Goal: Transaction & Acquisition: Purchase product/service

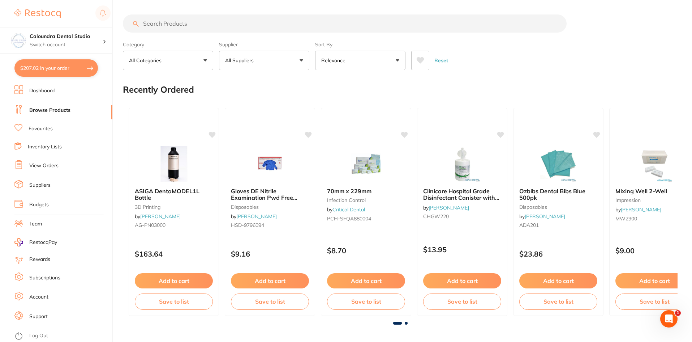
click at [169, 26] on input "search" at bounding box center [345, 23] width 444 height 18
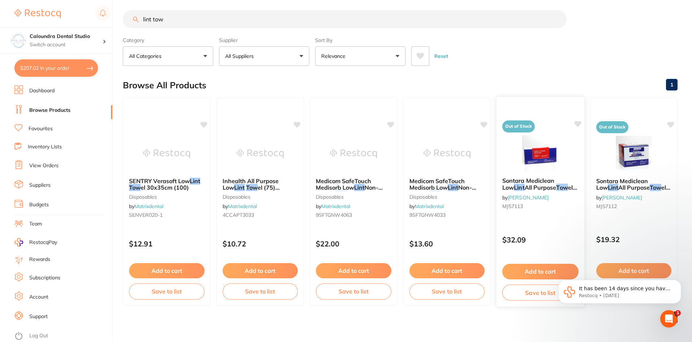
scroll to position [6, 0]
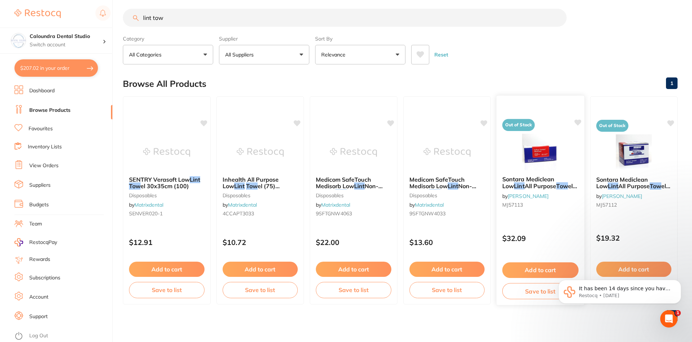
type input "lint tow"
click at [541, 180] on span "Sontara Mediclean Low" at bounding box center [528, 182] width 52 height 14
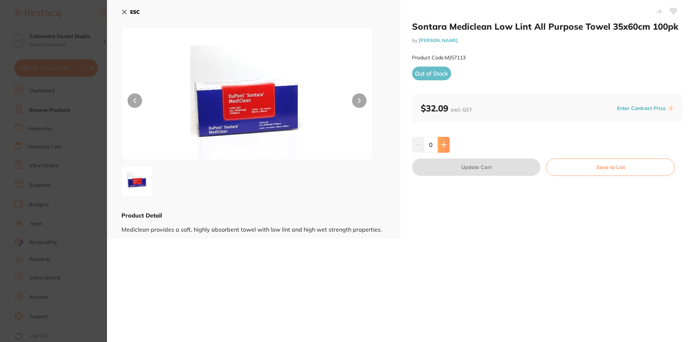
click at [442, 145] on icon at bounding box center [443, 144] width 5 height 5
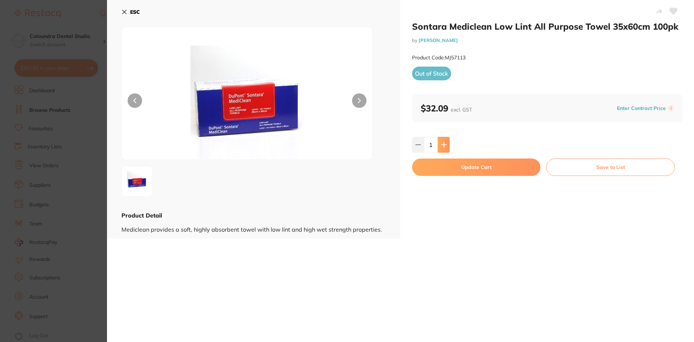
click at [445, 145] on icon at bounding box center [444, 145] width 6 height 6
type input "2"
click at [484, 170] on button "Update Cart" at bounding box center [476, 166] width 128 height 17
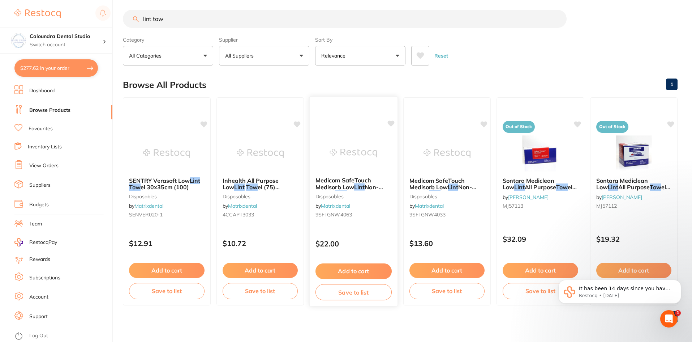
scroll to position [6, 0]
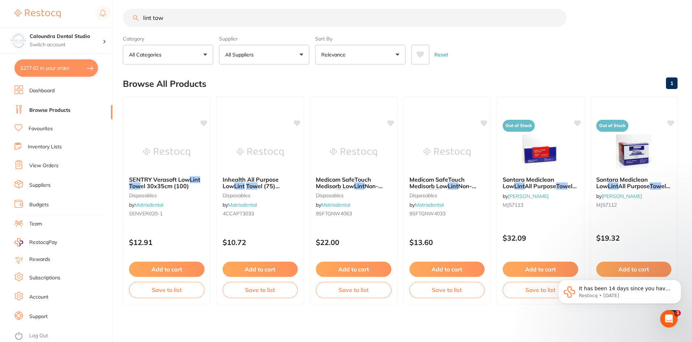
drag, startPoint x: 43, startPoint y: 71, endPoint x: 48, endPoint y: 72, distance: 4.8
click at [43, 71] on button "$277.62 in your order" at bounding box center [55, 67] width 83 height 17
checkbox input "true"
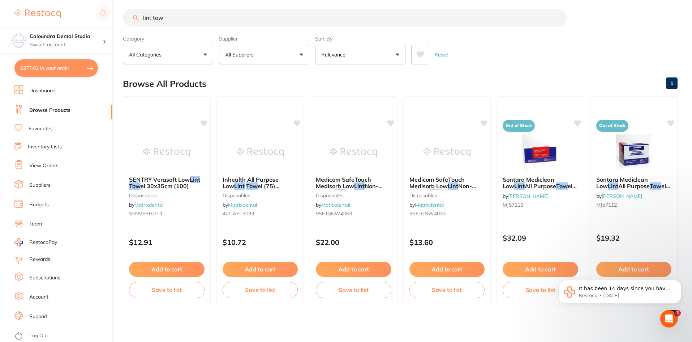
checkbox input "true"
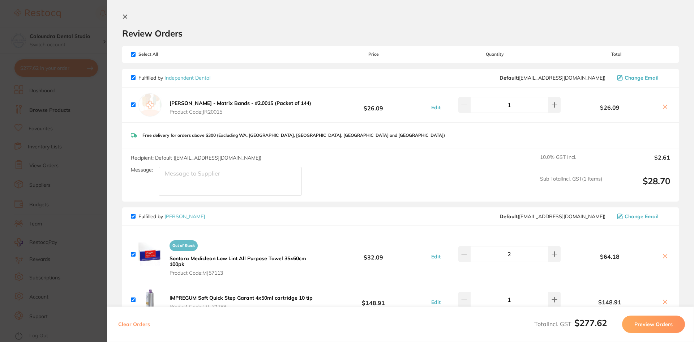
scroll to position [0, 0]
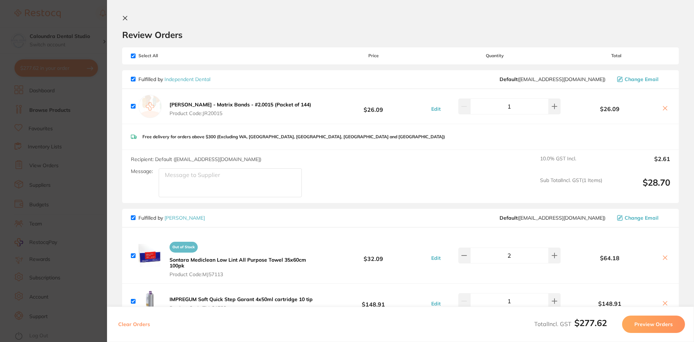
click at [124, 17] on icon at bounding box center [125, 18] width 4 height 4
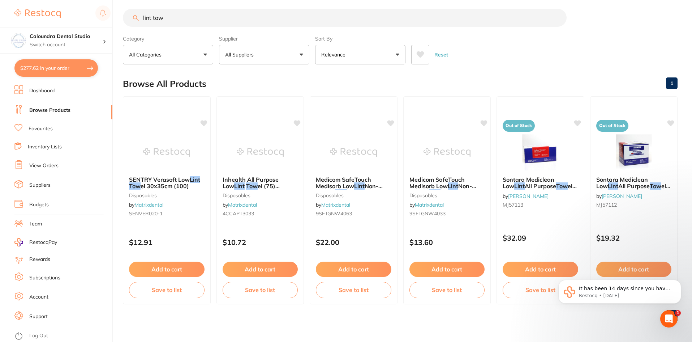
drag, startPoint x: 169, startPoint y: 19, endPoint x: 113, endPoint y: 12, distance: 56.5
click at [113, 12] on div "$277.62 Caloundra Dental Studio Switch account Caloundra Dental Studio [GEOGRAP…" at bounding box center [346, 165] width 692 height 342
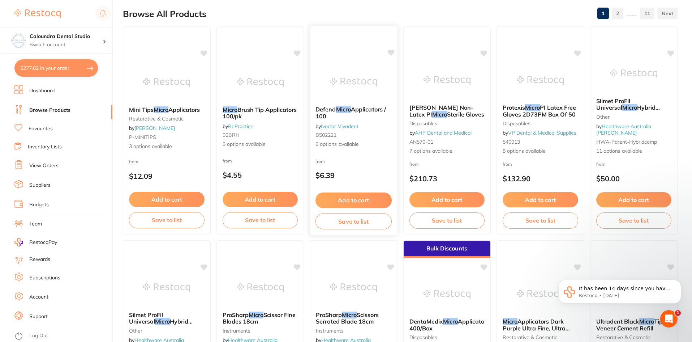
scroll to position [0, 0]
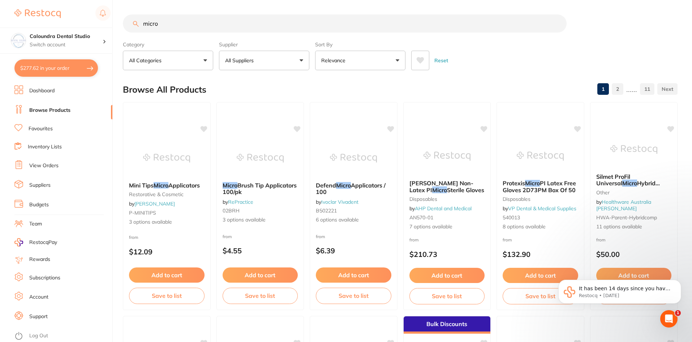
click at [258, 55] on button "All Suppliers" at bounding box center [264, 61] width 90 height 20
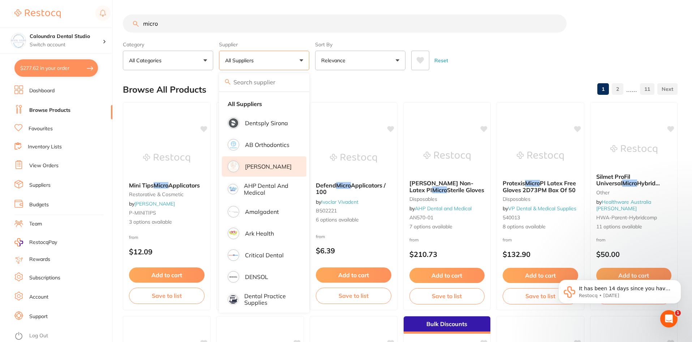
click at [264, 166] on p "[PERSON_NAME]" at bounding box center [268, 166] width 47 height 7
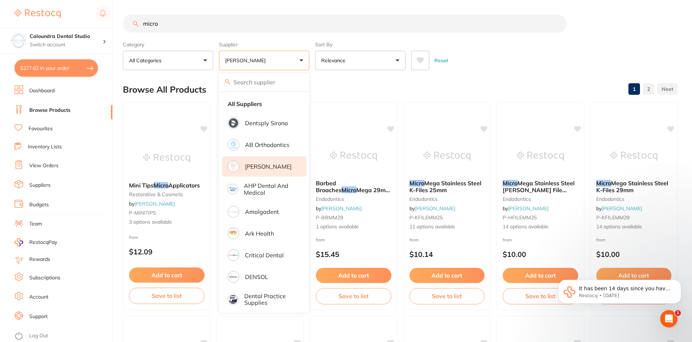
click at [171, 25] on input "micro" at bounding box center [345, 23] width 444 height 18
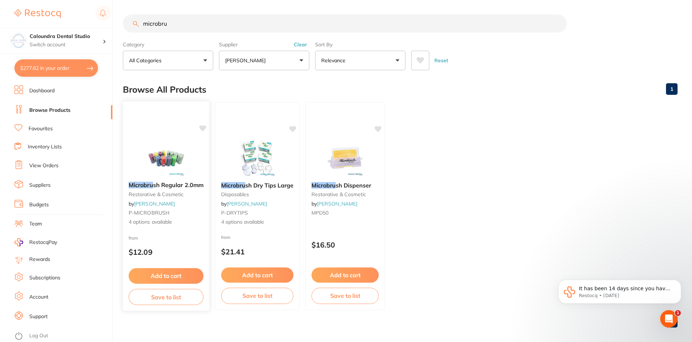
type input "microbru"
drag, startPoint x: 164, startPoint y: 184, endPoint x: 172, endPoint y: 186, distance: 7.7
click at [164, 184] on span "sh Regular 2.0mm" at bounding box center [178, 184] width 50 height 7
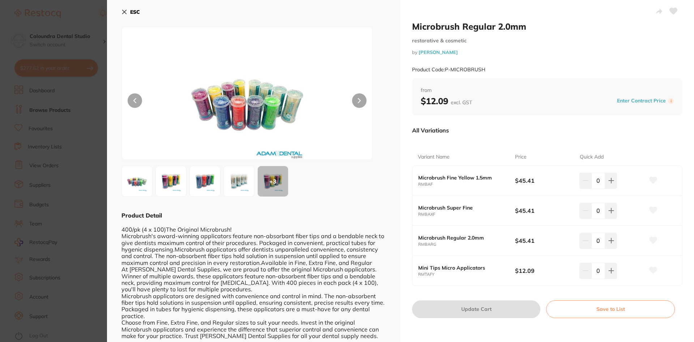
scroll to position [15, 0]
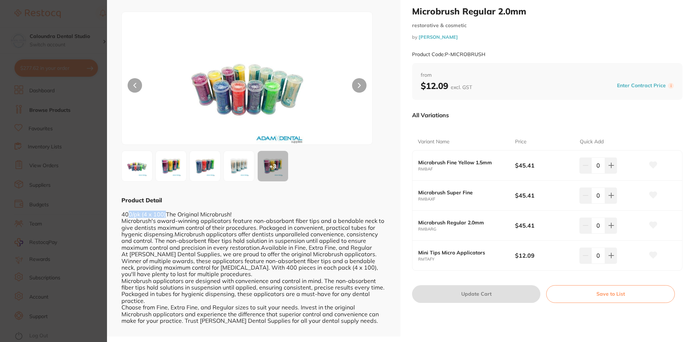
drag, startPoint x: 127, startPoint y: 213, endPoint x: 166, endPoint y: 214, distance: 39.4
click at [166, 214] on div "400/pk (4 x 100)The Original Microbrush! Microbrush's award-winning applicators…" at bounding box center [253, 267] width 265 height 126
drag, startPoint x: 239, startPoint y: 267, endPoint x: 306, endPoint y: 266, distance: 66.9
click at [305, 266] on div "400/pk (4 x 100)The Original Microbrush! Microbrush's award-winning applicators…" at bounding box center [253, 267] width 265 height 126
click at [344, 269] on div "400/pk (4 x 100)The Original Microbrush! Microbrush's award-winning applicators…" at bounding box center [253, 267] width 265 height 126
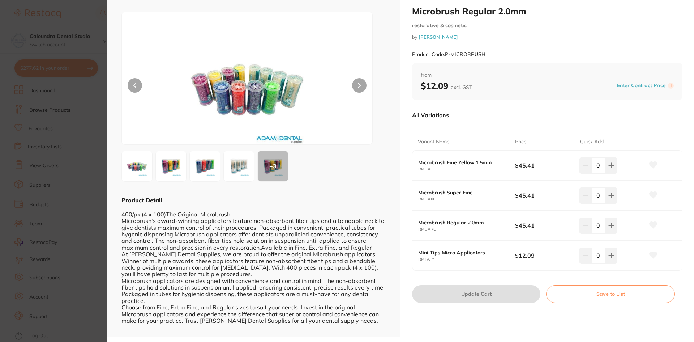
click at [443, 80] on b "$12.09 excl. GST" at bounding box center [446, 85] width 51 height 11
drag, startPoint x: 425, startPoint y: 86, endPoint x: 446, endPoint y: 87, distance: 20.6
click at [446, 87] on b "$12.09 excl. GST" at bounding box center [446, 85] width 51 height 11
click at [511, 167] on small "RMBAF" at bounding box center [466, 169] width 97 height 5
click at [449, 254] on b "Mini Tips Micro Applicators" at bounding box center [461, 252] width 87 height 6
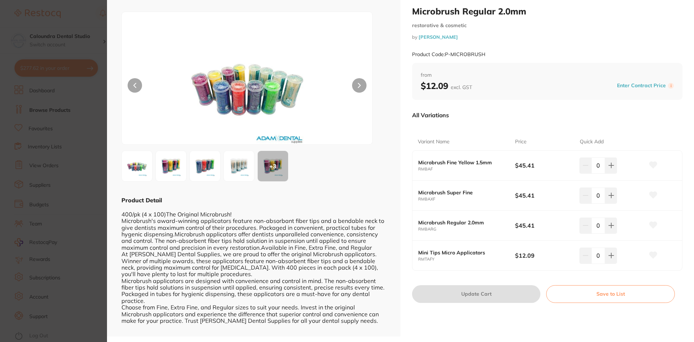
click at [510, 260] on small "RMTAFY" at bounding box center [466, 259] width 97 height 5
click at [166, 168] on img at bounding box center [171, 166] width 26 height 26
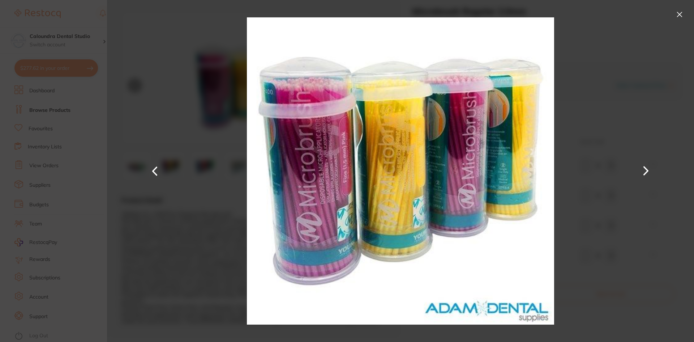
click at [678, 15] on button at bounding box center [680, 15] width 12 height 12
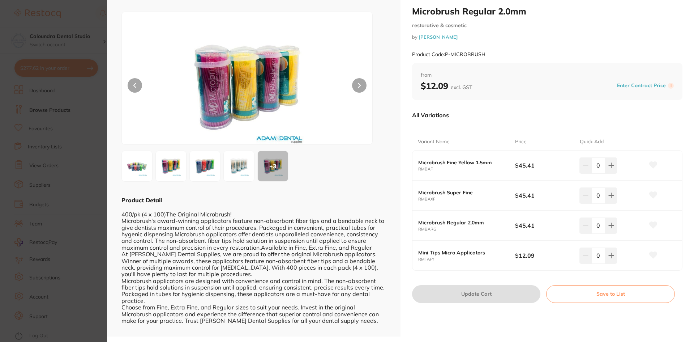
click at [98, 11] on section "Microbrush Regular 2.0mm restorative & cosmetic by [PERSON_NAME] Product Code: …" at bounding box center [347, 171] width 694 height 342
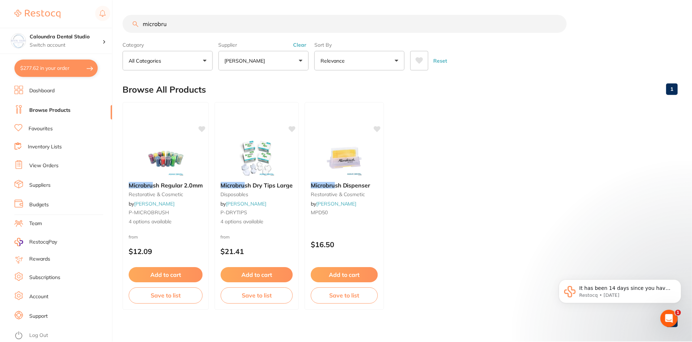
scroll to position [1, 0]
